Goal: Navigation & Orientation: Understand site structure

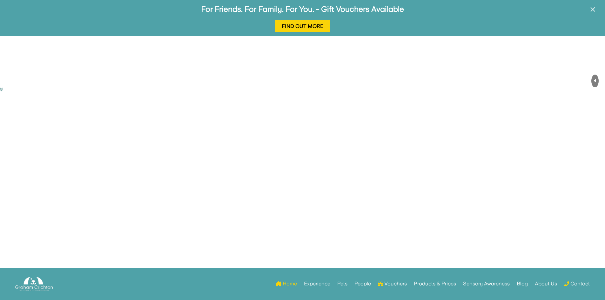
click at [593, 9] on span "×" at bounding box center [593, 9] width 6 height 12
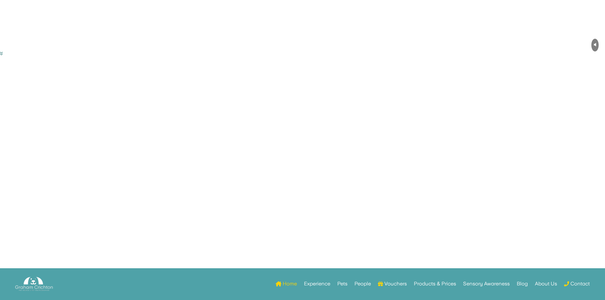
click at [95, 48] on video "Your browser does not support HTML5 video." at bounding box center [47, 24] width 95 height 48
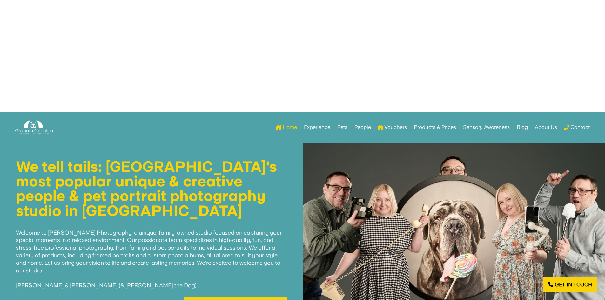
scroll to position [159, 0]
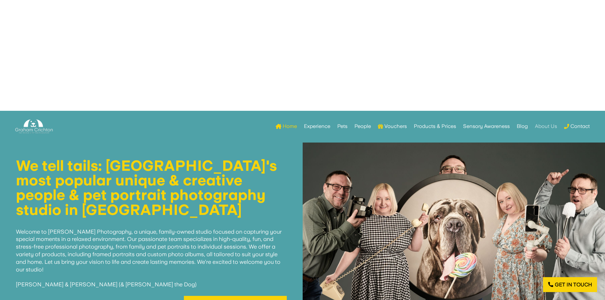
click at [551, 126] on link "About Us" at bounding box center [546, 126] width 22 height 25
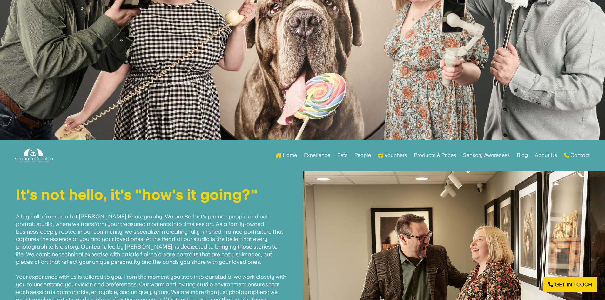
scroll to position [127, 0]
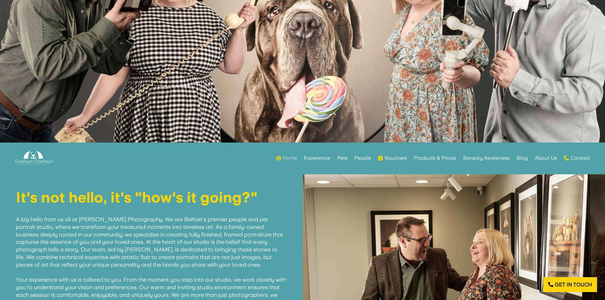
click at [289, 159] on link "Home" at bounding box center [286, 158] width 21 height 25
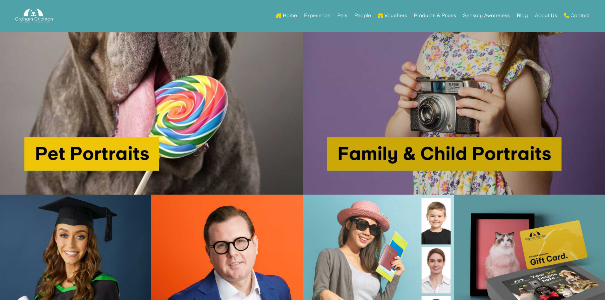
scroll to position [921, 0]
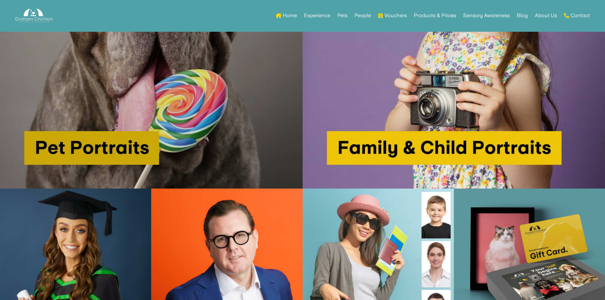
click at [225, 108] on img at bounding box center [151, 37] width 303 height 303
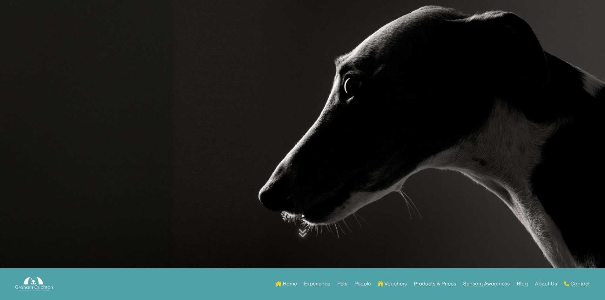
click at [288, 283] on link "Home" at bounding box center [286, 285] width 21 height 25
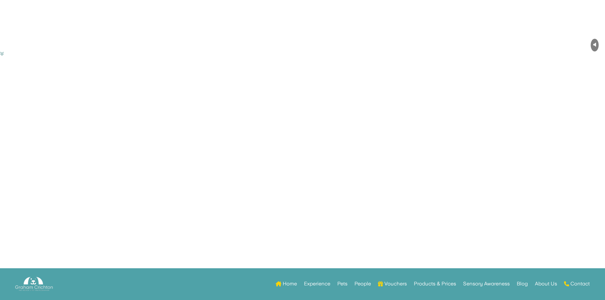
click at [422, 284] on link "Products & Prices" at bounding box center [435, 285] width 42 height 25
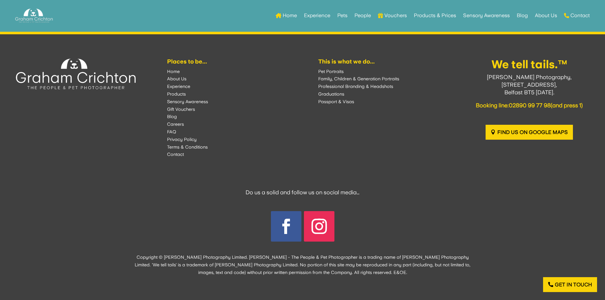
scroll to position [1270, 0]
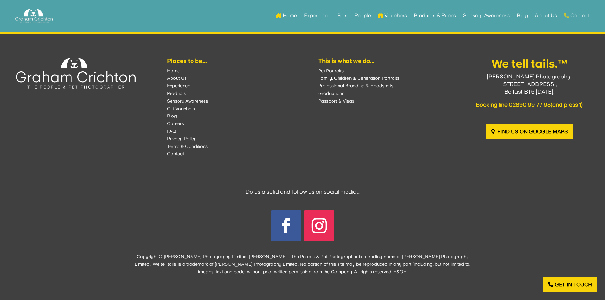
click at [585, 15] on link "Contact" at bounding box center [577, 15] width 26 height 25
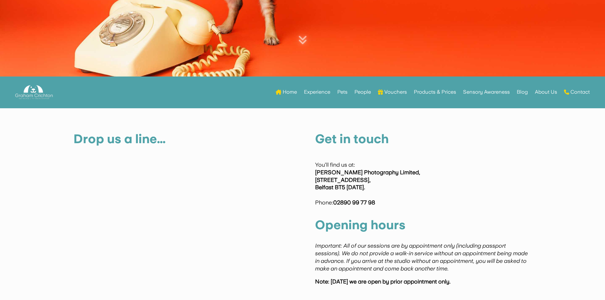
scroll to position [222, 0]
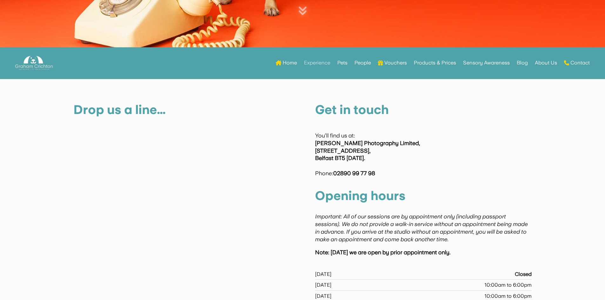
click at [322, 63] on link "Experience" at bounding box center [317, 62] width 26 height 25
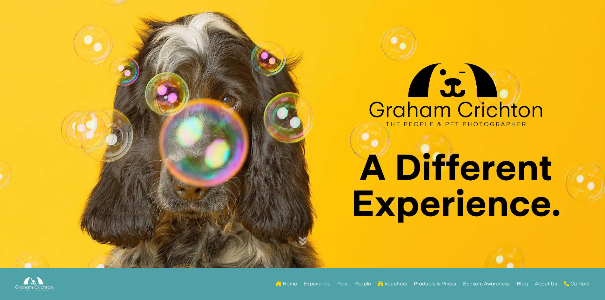
scroll to position [9, 0]
